Goal: Share content

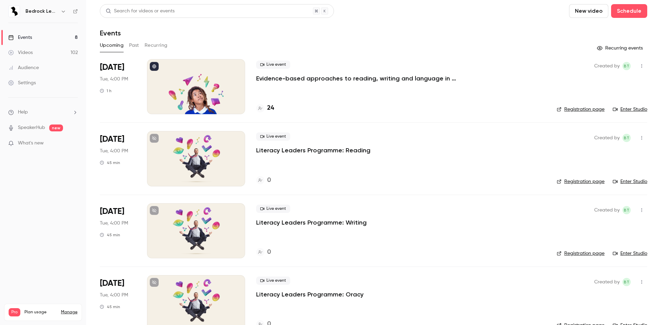
click at [48, 60] on link "Videos 102" at bounding box center [43, 52] width 86 height 15
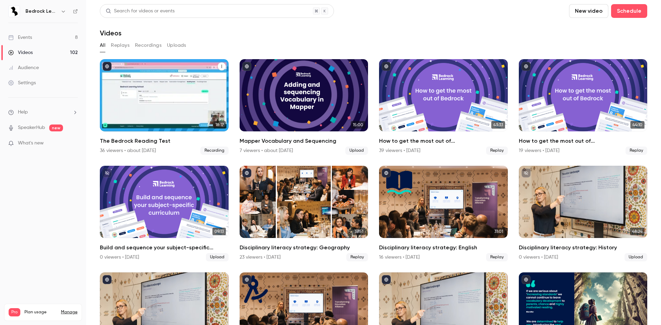
click at [171, 124] on div "The Bedrock Reading Test" at bounding box center [164, 95] width 129 height 72
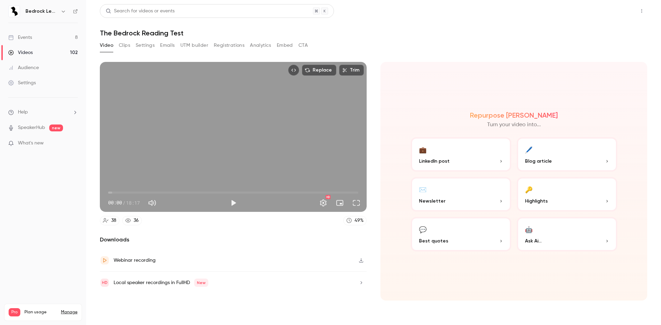
click at [630, 14] on button "Share" at bounding box center [617, 11] width 27 height 14
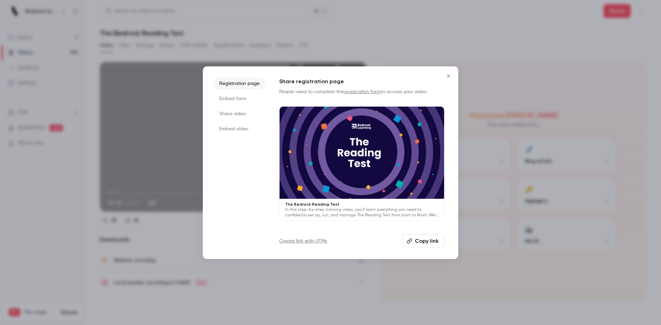
click at [424, 237] on button "Copy link" at bounding box center [423, 241] width 42 height 14
click at [447, 77] on icon "Close" at bounding box center [448, 76] width 8 height 6
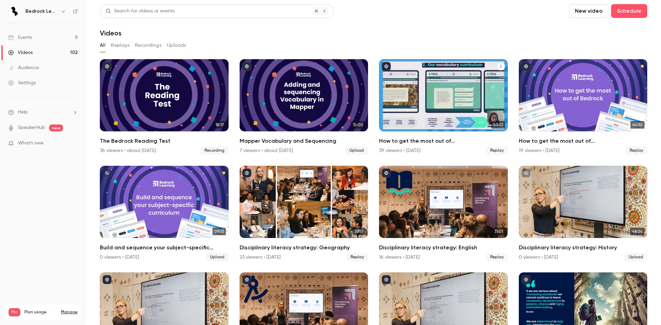
click at [480, 97] on div "How to get the most out of Bedrock next academic year" at bounding box center [443, 95] width 129 height 72
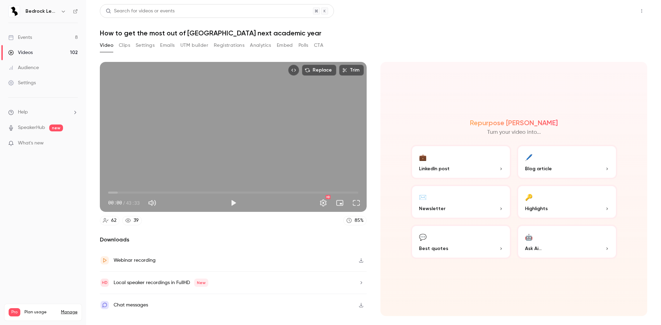
click at [624, 11] on button "Share" at bounding box center [617, 11] width 27 height 14
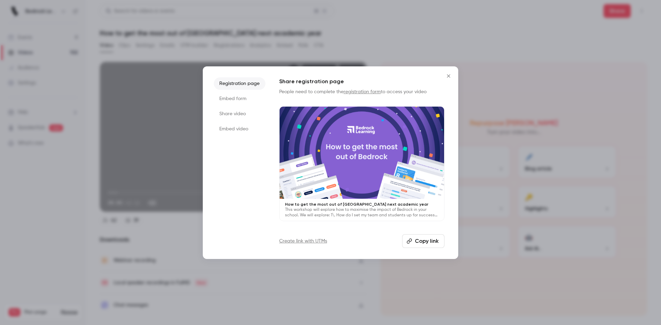
click at [426, 241] on button "Copy link" at bounding box center [423, 241] width 42 height 14
